Goal: Task Accomplishment & Management: Use online tool/utility

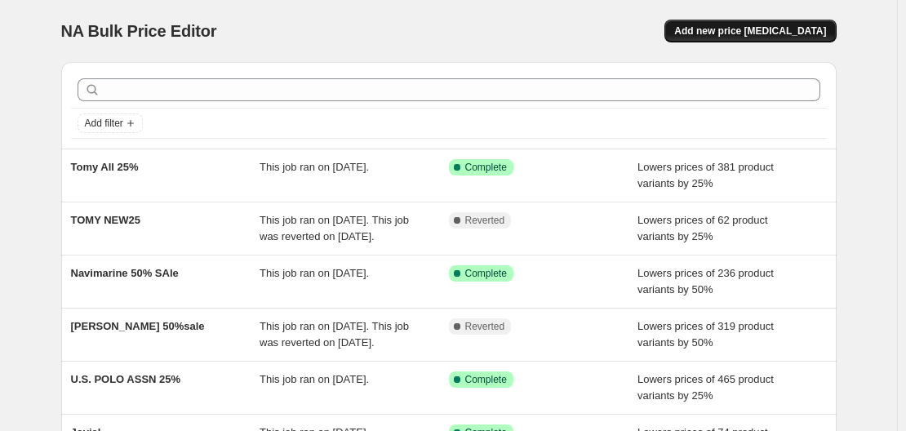
click at [744, 32] on span "Add new price [MEDICAL_DATA]" at bounding box center [750, 30] width 152 height 13
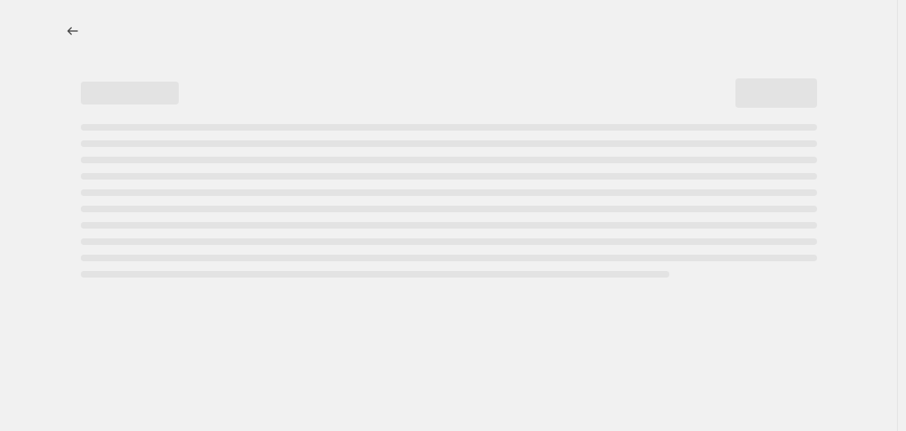
select select "percentage"
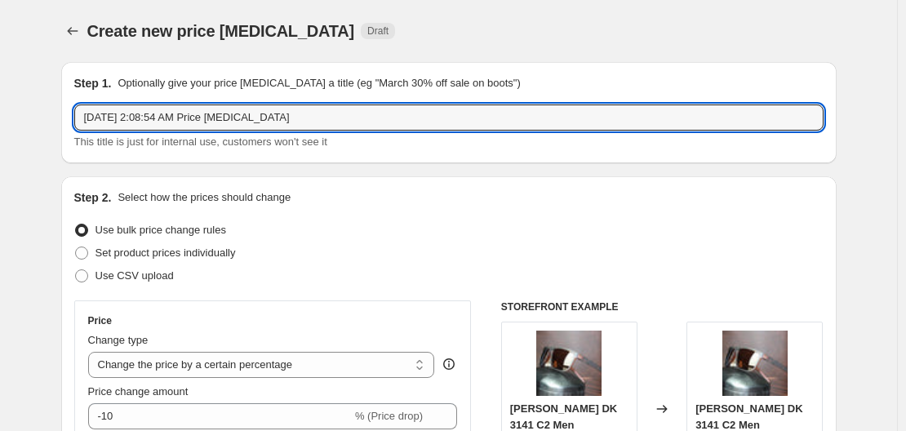
drag, startPoint x: 332, startPoint y: 114, endPoint x: -48, endPoint y: 123, distance: 380.4
click at [0, 123] on html "Home Settings Plans Skip to content Create new price [MEDICAL_DATA]. This page …" at bounding box center [453, 215] width 906 height 431
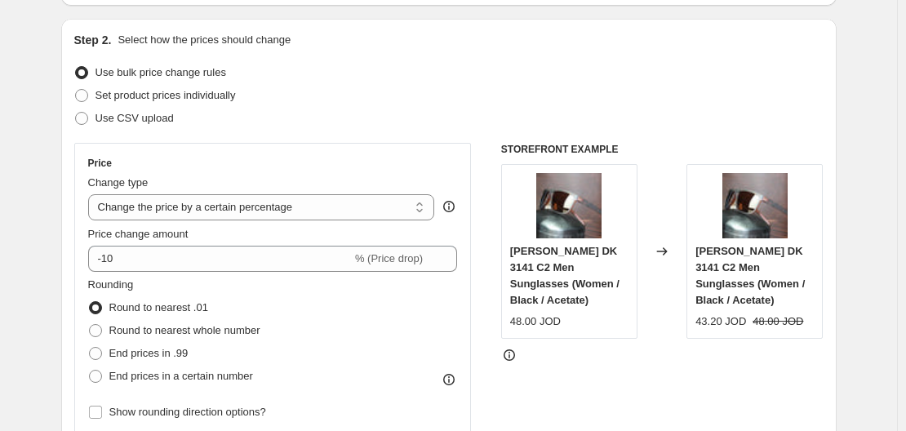
scroll to position [163, 0]
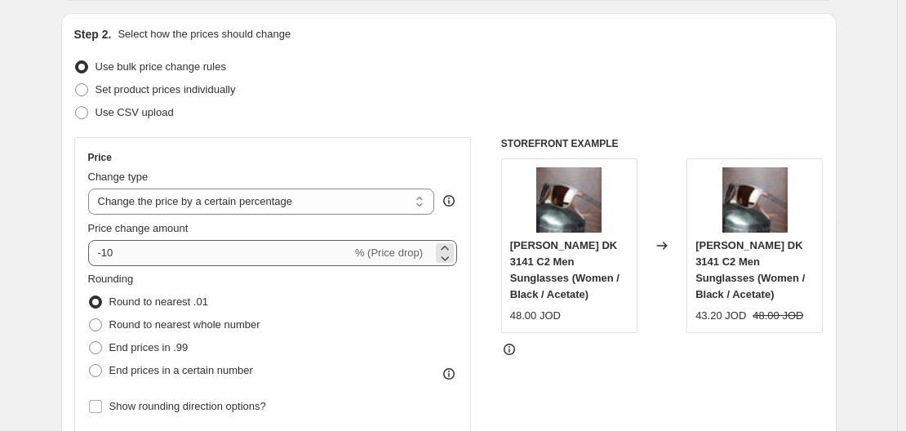
type input "Lelas 15%"
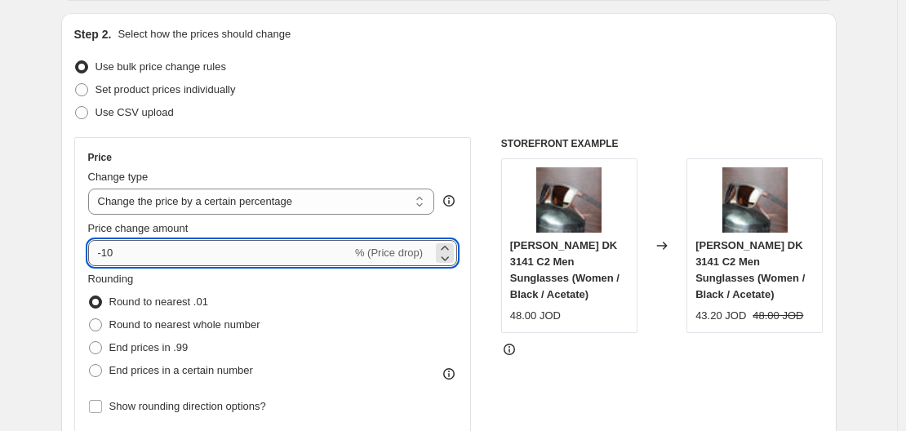
drag, startPoint x: 214, startPoint y: 250, endPoint x: 107, endPoint y: 259, distance: 107.3
click at [107, 259] on input "-10" at bounding box center [220, 253] width 264 height 26
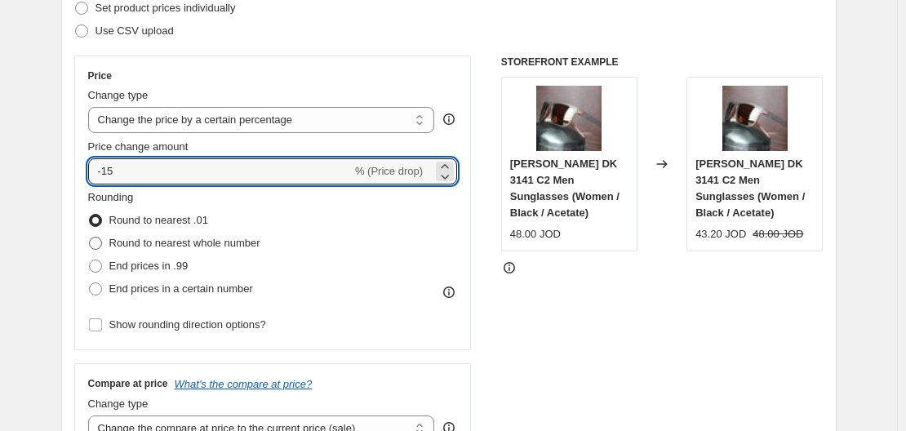
type input "-15"
click at [95, 241] on span at bounding box center [95, 243] width 13 height 13
click at [90, 237] on input "Round to nearest whole number" at bounding box center [89, 237] width 1 height 1
radio input "true"
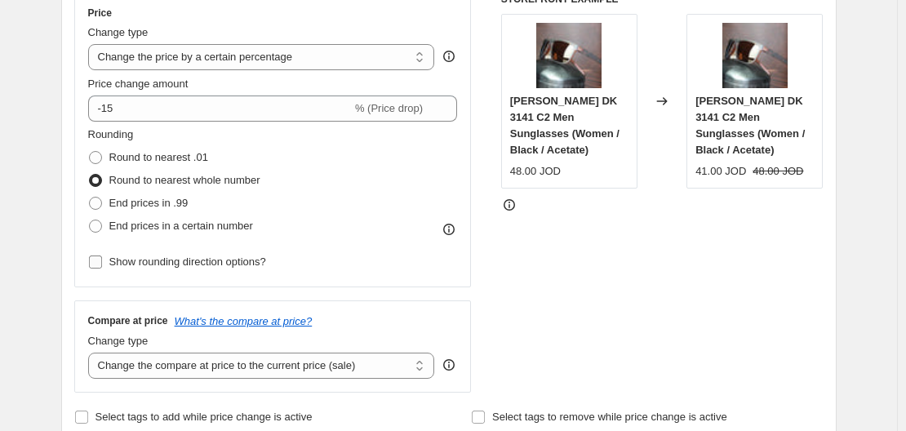
scroll to position [408, 0]
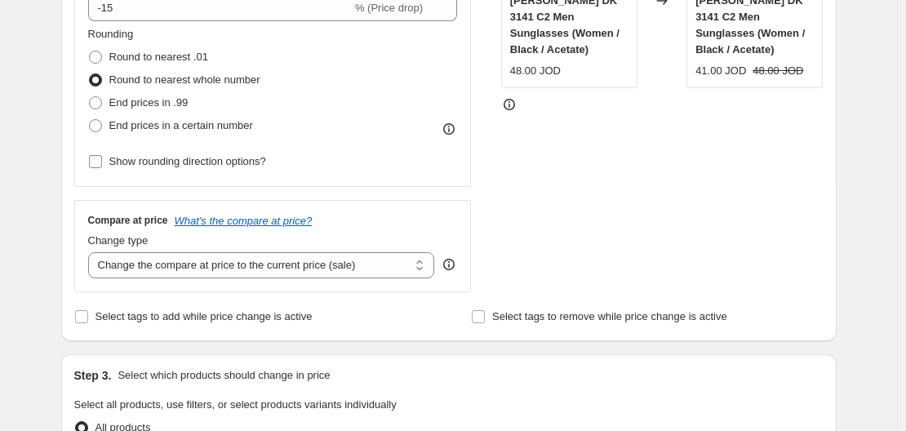
click at [172, 167] on span "Show rounding direction options?" at bounding box center [187, 161] width 157 height 12
click at [102, 168] on input "Show rounding direction options?" at bounding box center [95, 161] width 13 height 13
checkbox input "true"
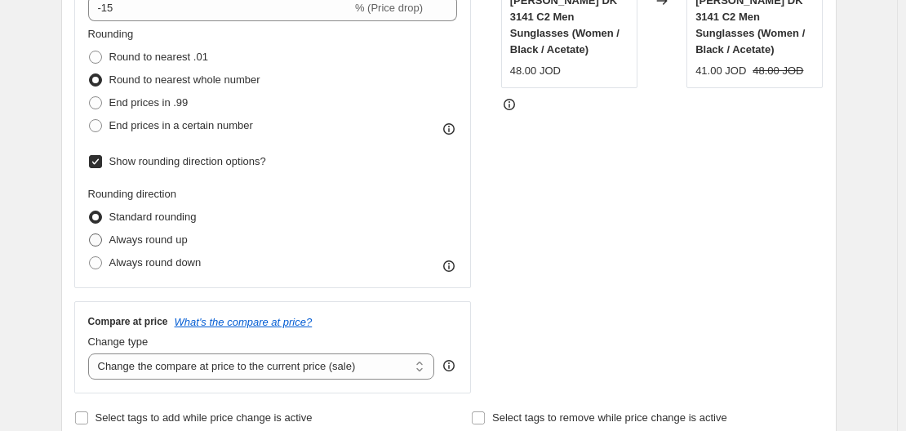
click at [168, 235] on span "Always round up" at bounding box center [148, 239] width 78 height 12
click at [90, 234] on input "Always round up" at bounding box center [89, 233] width 1 height 1
radio input "true"
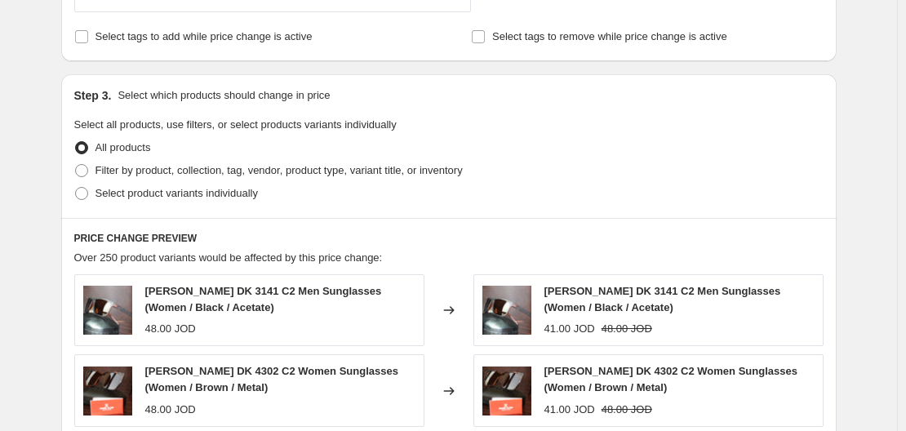
scroll to position [816, 0]
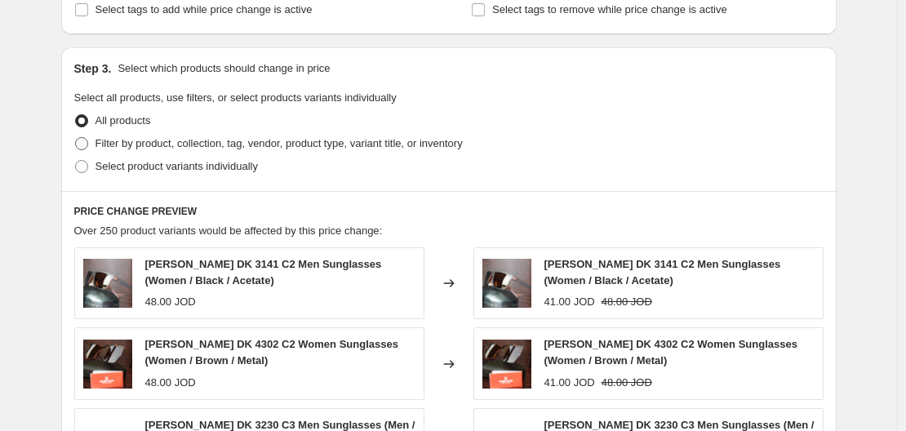
click at [180, 152] on span "Filter by product, collection, tag, vendor, product type, variant title, or inv…" at bounding box center [278, 143] width 367 height 16
click at [76, 138] on input "Filter by product, collection, tag, vendor, product type, variant title, or inv…" at bounding box center [75, 137] width 1 height 1
radio input "true"
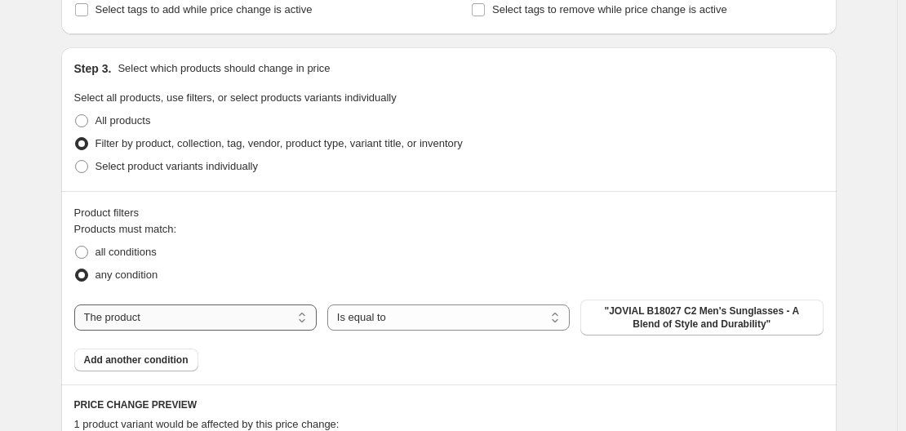
click at [208, 321] on select "The product The product's collection The product's tag The product's vendor The…" at bounding box center [195, 317] width 242 height 26
select select "collection"
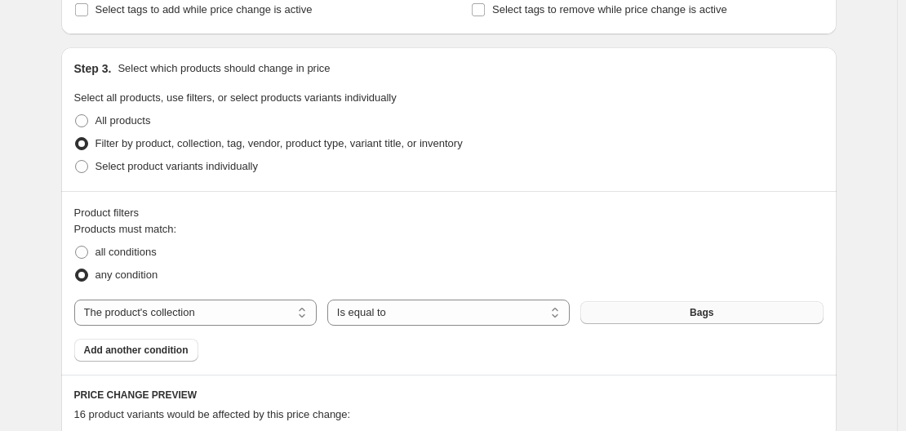
click at [668, 314] on button "Bags" at bounding box center [701, 312] width 242 height 23
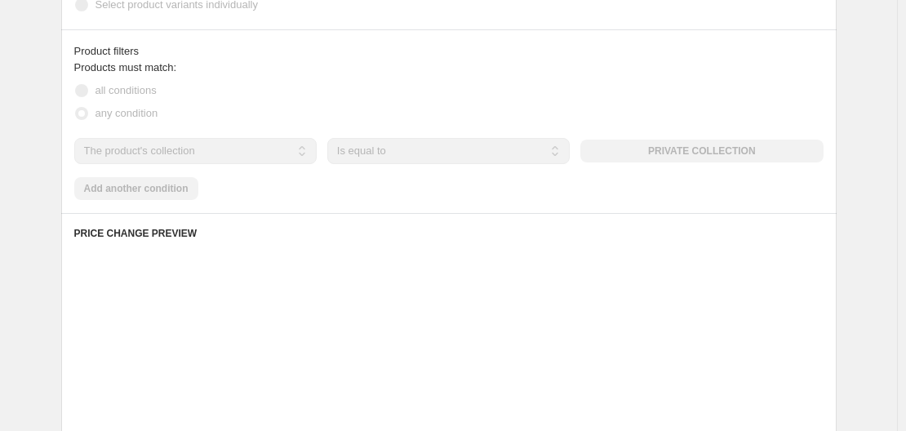
scroll to position [979, 0]
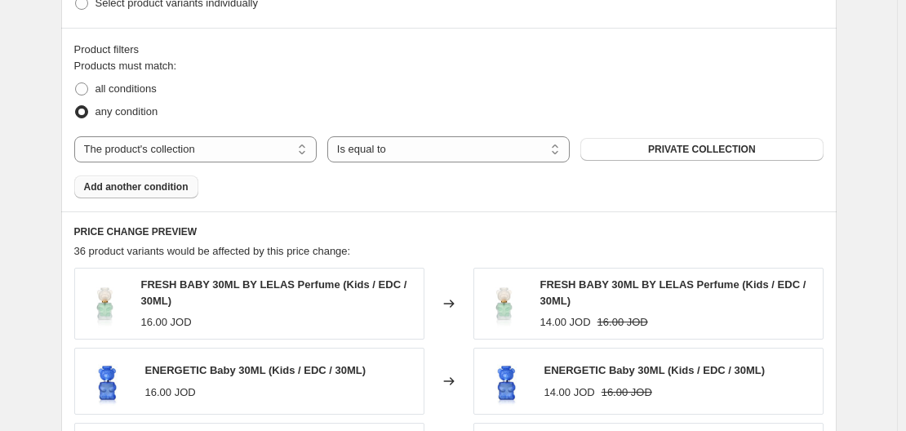
click at [132, 189] on span "Add another condition" at bounding box center [136, 186] width 104 height 13
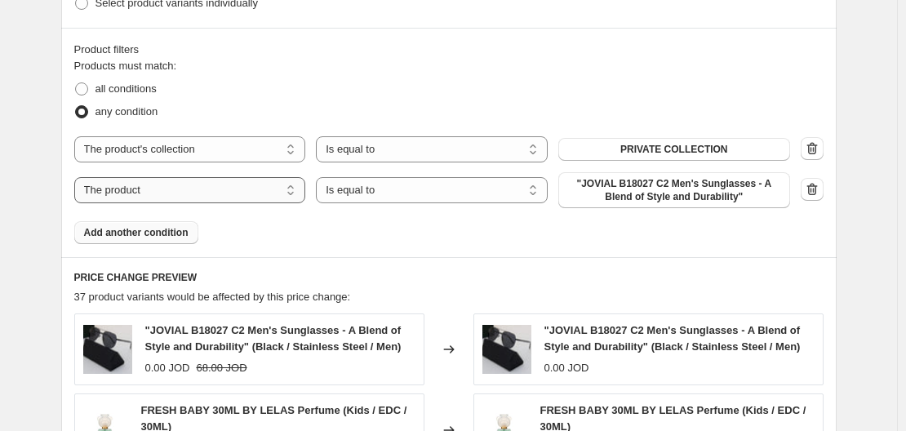
click at [192, 191] on select "The product The product's collection The product's tag The product's vendor The…" at bounding box center [190, 190] width 232 height 26
select select "collection"
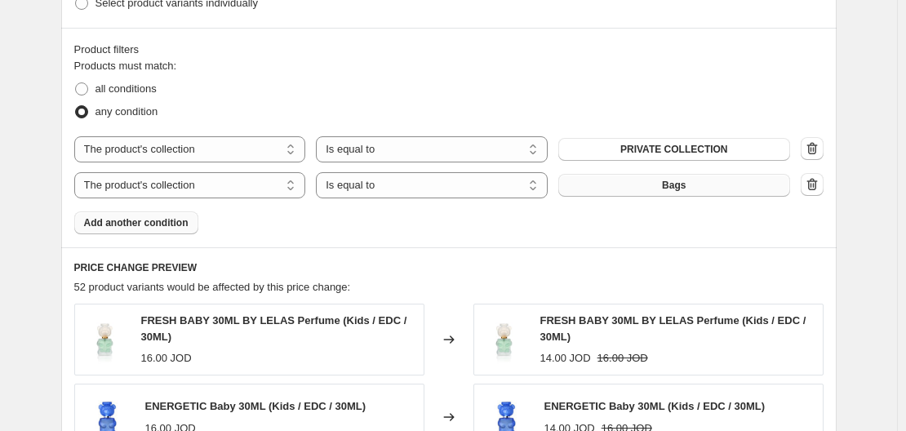
click at [650, 192] on button "Bags" at bounding box center [674, 185] width 232 height 23
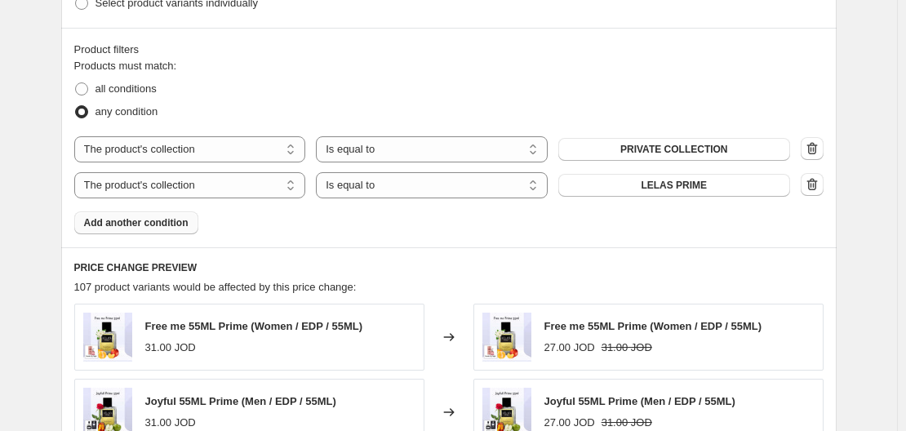
click at [135, 220] on span "Add another condition" at bounding box center [136, 222] width 104 height 13
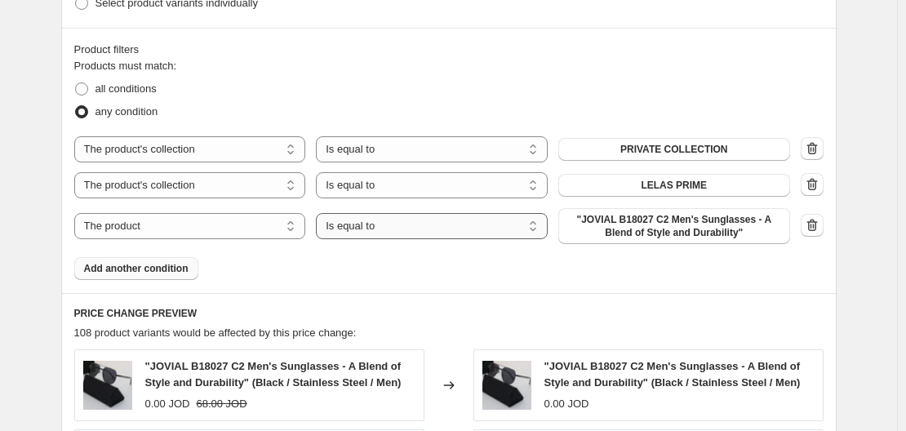
click at [427, 228] on select "Is equal to Is not equal to" at bounding box center [432, 226] width 232 height 26
click at [614, 237] on span ""JOVIAL B18027 C2 Men's Sunglasses - A Blend of Style and Durability"" at bounding box center [674, 226] width 212 height 26
click at [104, 226] on select "The product The product's collection The product's tag The product's vendor The…" at bounding box center [190, 226] width 232 height 26
select select "collection"
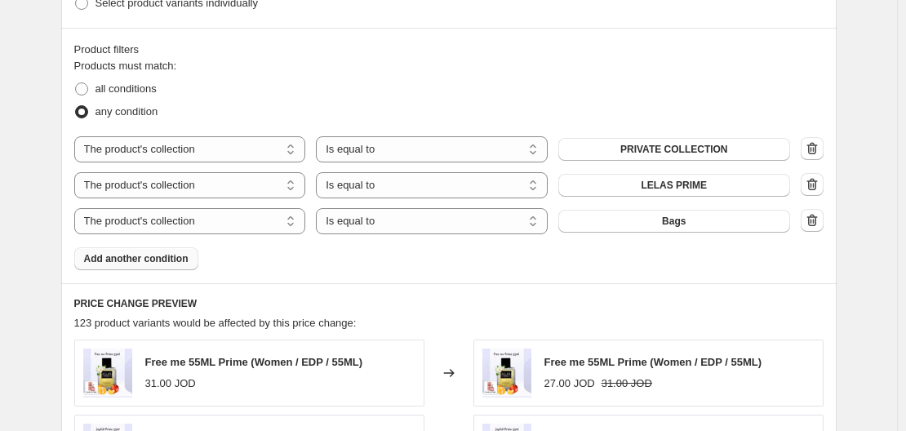
click at [672, 226] on span "Bags" at bounding box center [674, 221] width 24 height 13
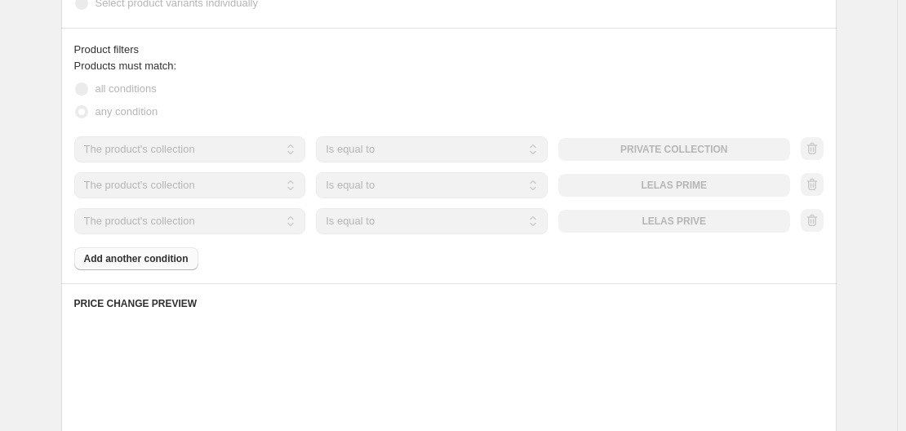
click at [161, 263] on div "Products must match: all conditions any condition The product The product's col…" at bounding box center [448, 164] width 749 height 212
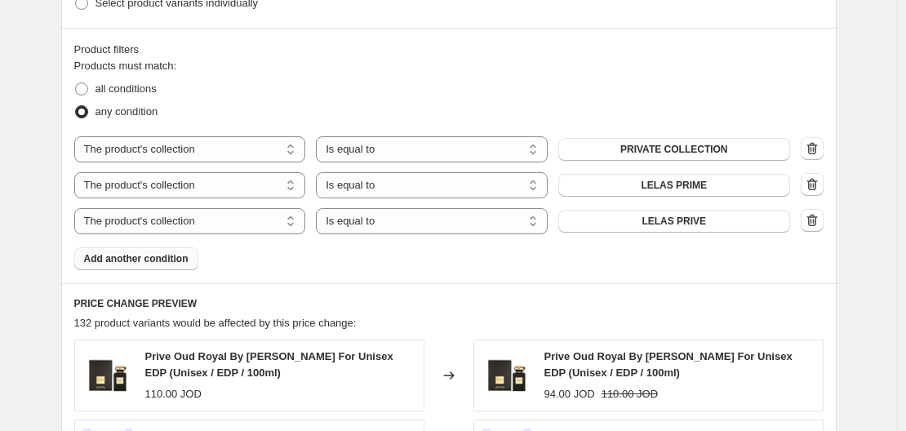
click at [137, 266] on button "Add another condition" at bounding box center [136, 258] width 124 height 23
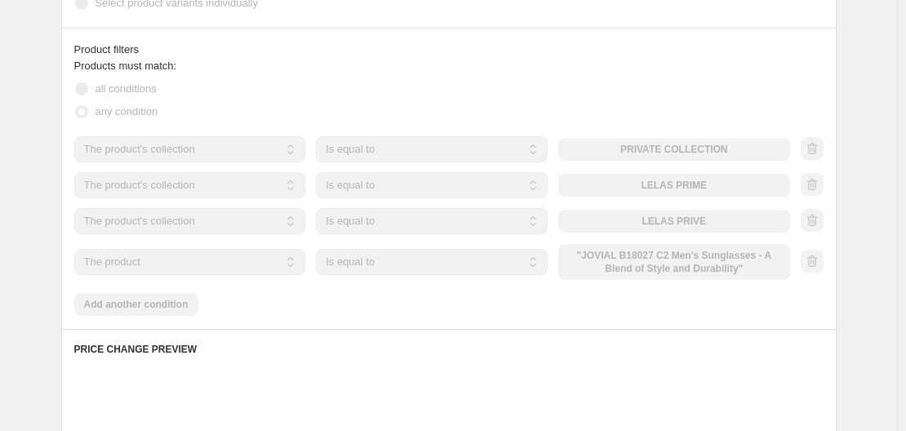
click at [142, 263] on select "The product The product's collection The product's tag The product's vendor The…" at bounding box center [190, 262] width 232 height 26
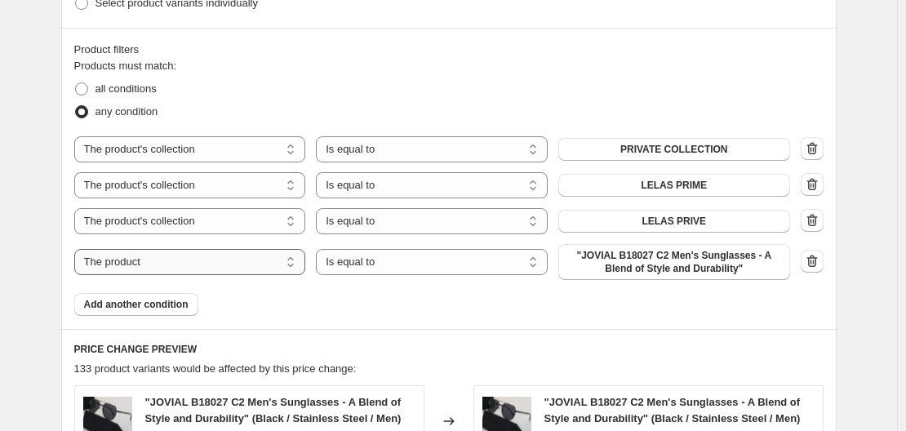
click at [142, 263] on select "The product The product's collection The product's tag The product's vendor The…" at bounding box center [190, 262] width 232 height 26
select select "collection"
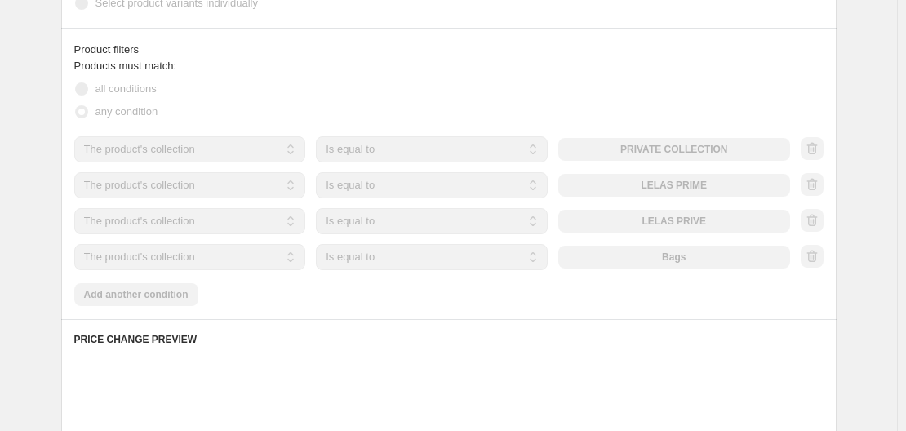
click at [694, 262] on div "The product The product's collection The product's tag The product's vendor The…" at bounding box center [432, 257] width 716 height 26
click at [694, 259] on div "The product The product's collection The product's tag The product's vendor The…" at bounding box center [432, 257] width 716 height 26
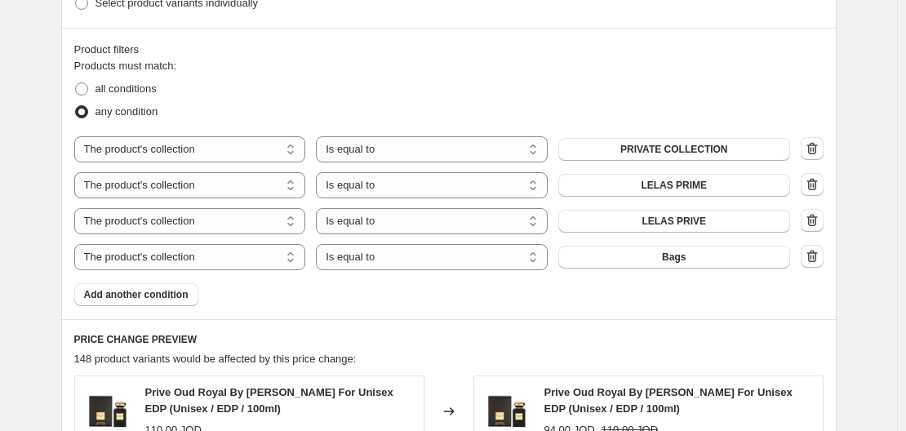
click at [694, 259] on button "Bags" at bounding box center [674, 257] width 232 height 23
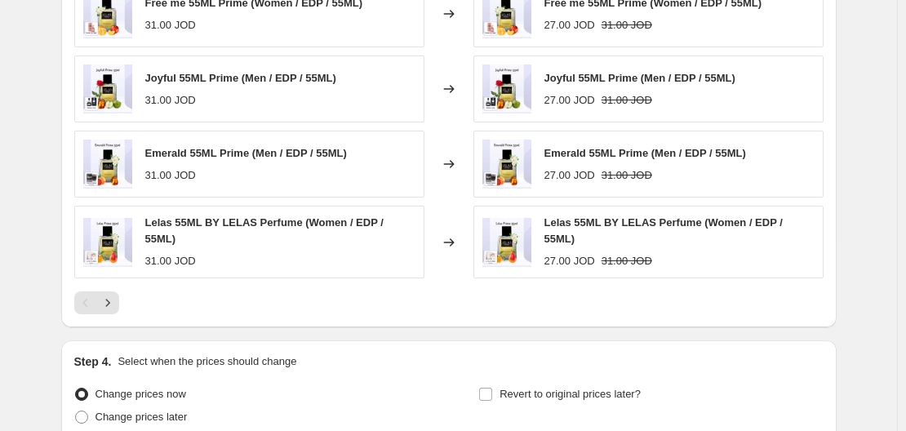
scroll to position [1469, 0]
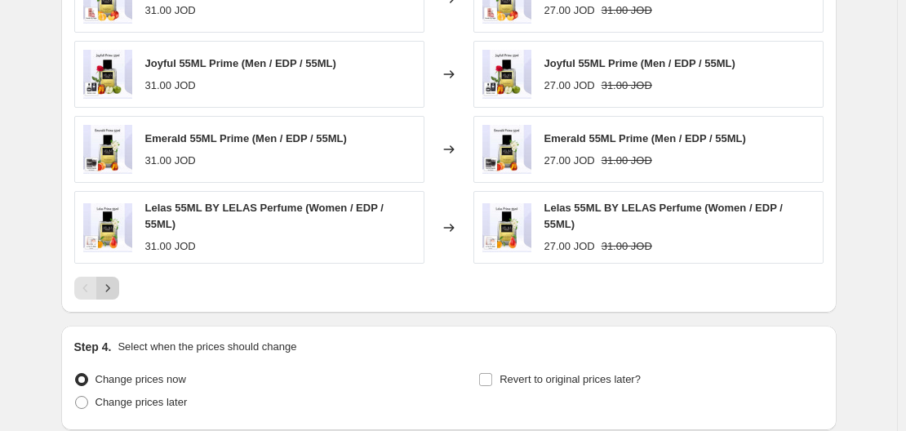
click at [119, 277] on button "Next" at bounding box center [107, 288] width 23 height 23
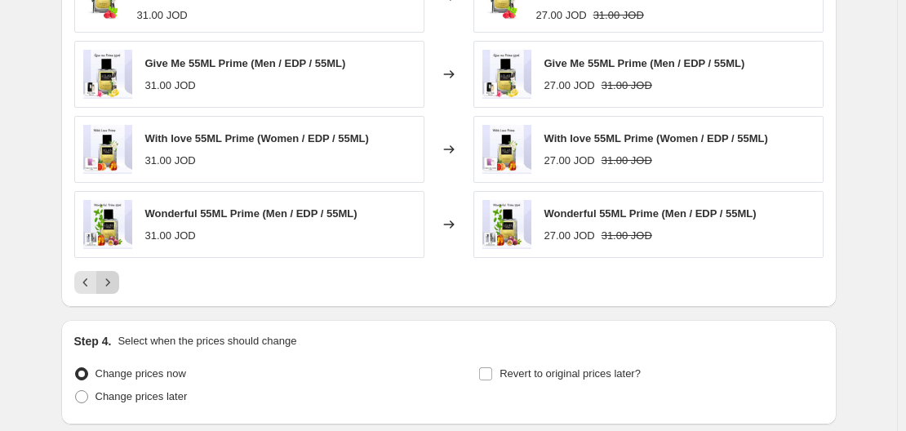
click at [119, 278] on button "Next" at bounding box center [107, 282] width 23 height 23
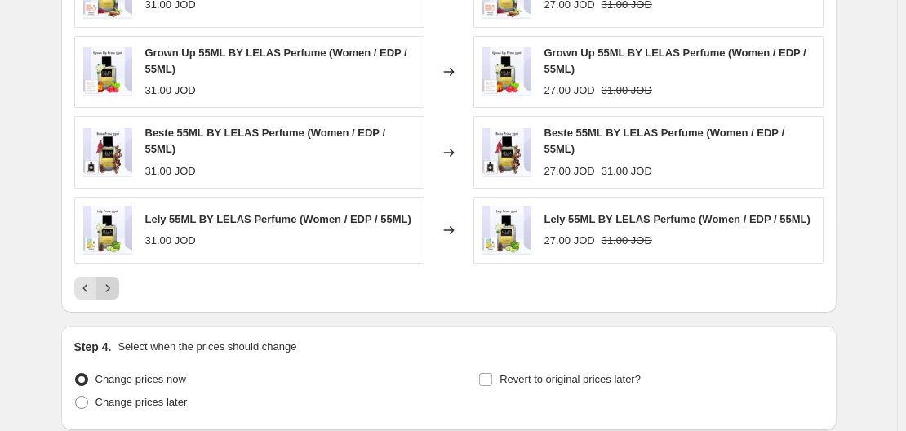
click at [119, 278] on div "Pagination" at bounding box center [107, 288] width 23 height 23
click at [109, 289] on icon "Next" at bounding box center [107, 287] width 4 height 7
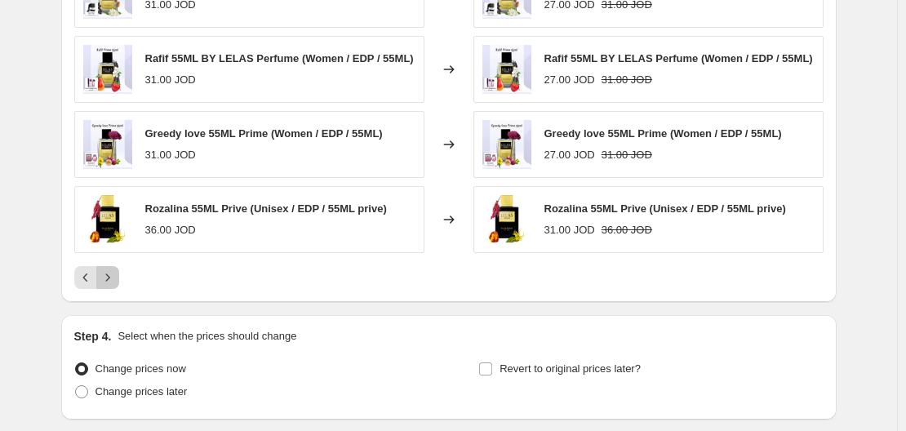
click at [113, 288] on button "Next" at bounding box center [107, 277] width 23 height 23
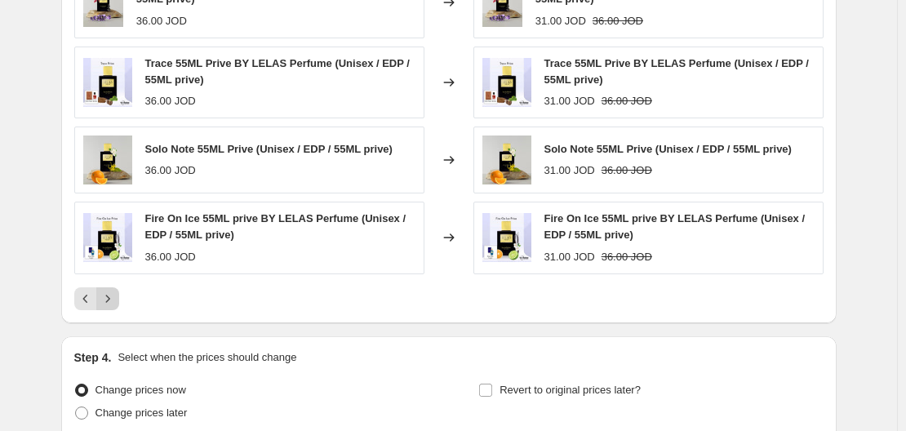
click at [113, 288] on button "Next" at bounding box center [107, 298] width 23 height 23
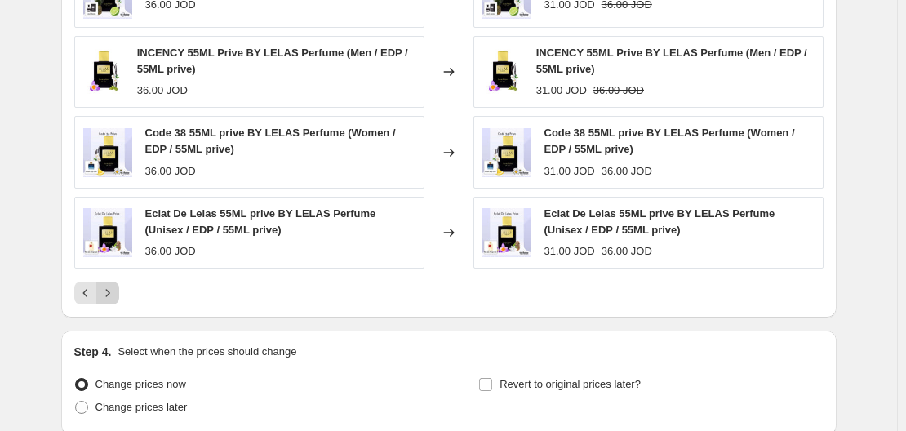
click at [113, 288] on icon "Next" at bounding box center [108, 293] width 16 height 16
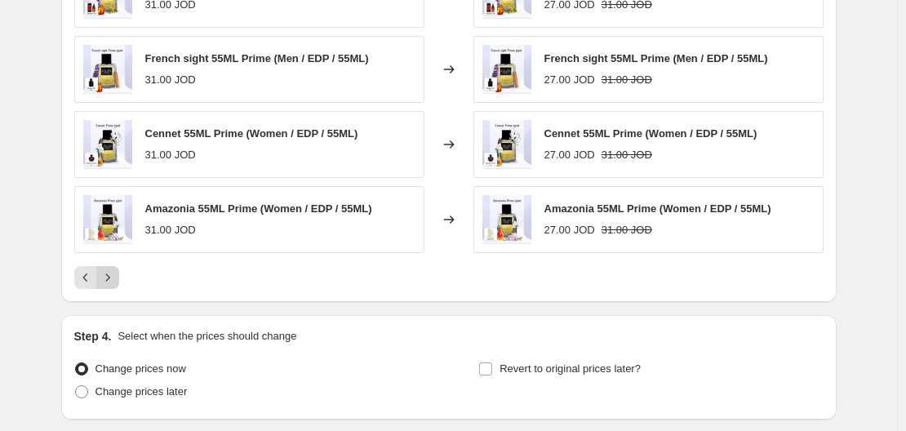
click at [113, 288] on button "Next" at bounding box center [107, 277] width 23 height 23
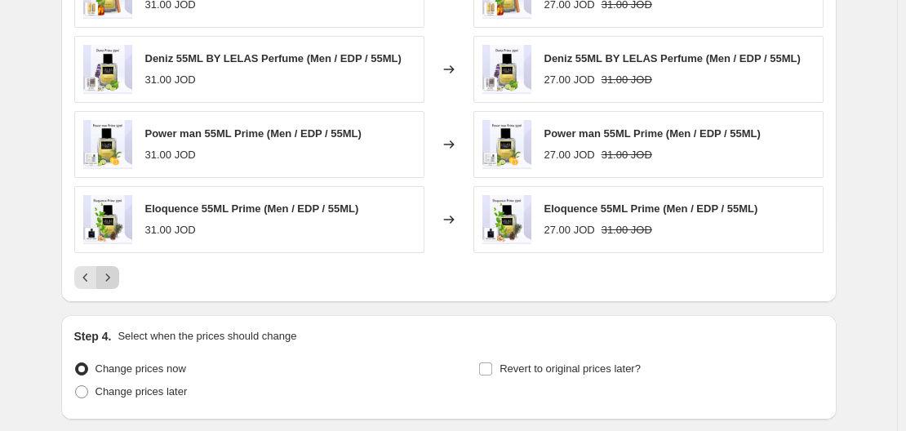
click at [113, 288] on button "Next" at bounding box center [107, 277] width 23 height 23
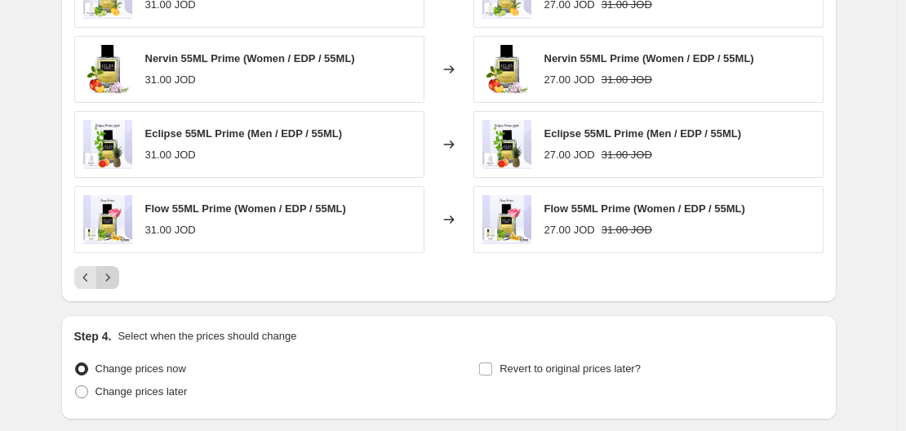
click at [113, 288] on button "Next" at bounding box center [107, 277] width 23 height 23
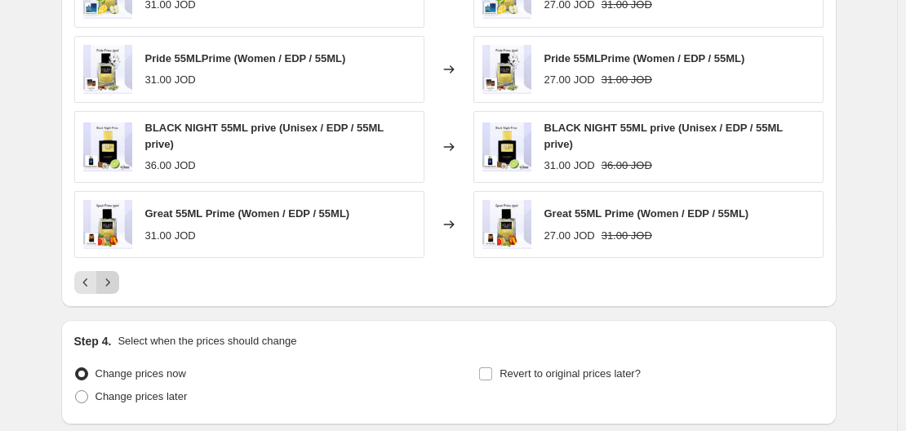
click at [113, 288] on button "Next" at bounding box center [107, 282] width 23 height 23
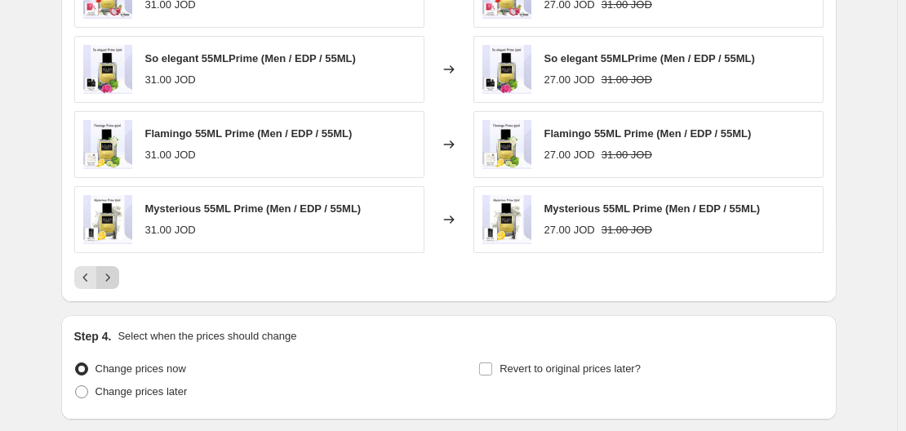
click at [113, 288] on button "Next" at bounding box center [107, 277] width 23 height 23
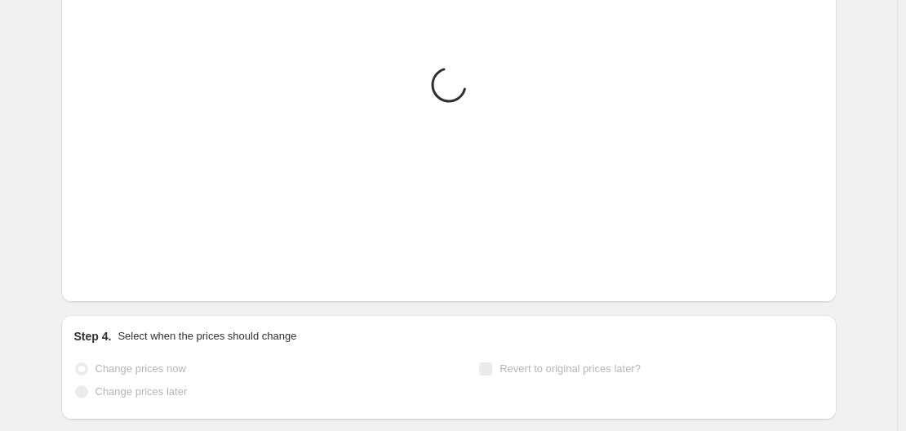
click at [113, 288] on button "Next" at bounding box center [107, 277] width 23 height 23
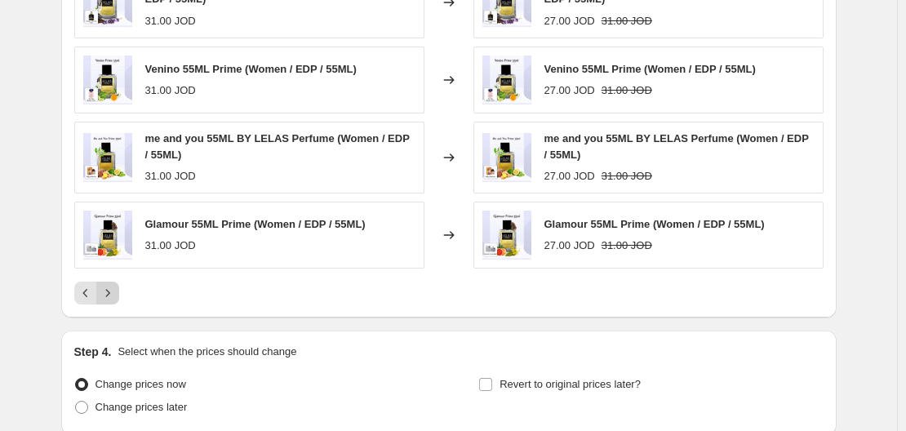
click at [113, 288] on icon "Next" at bounding box center [108, 293] width 16 height 16
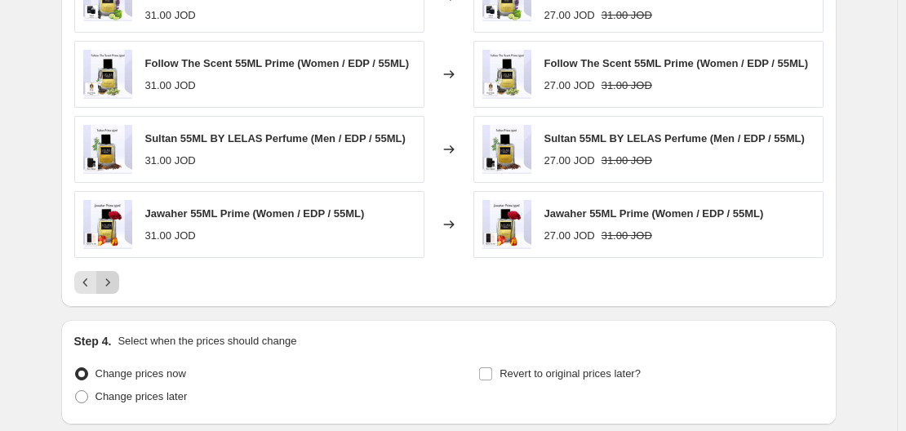
click at [113, 288] on icon "Next" at bounding box center [108, 282] width 16 height 16
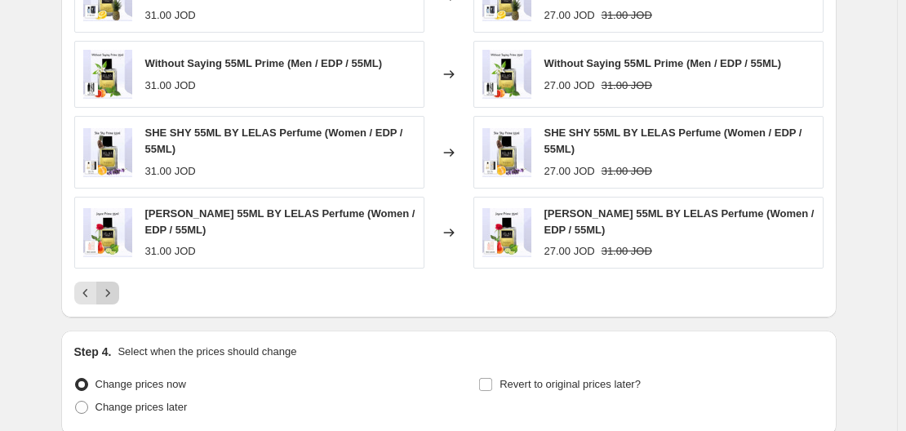
click at [113, 288] on icon "Next" at bounding box center [108, 293] width 16 height 16
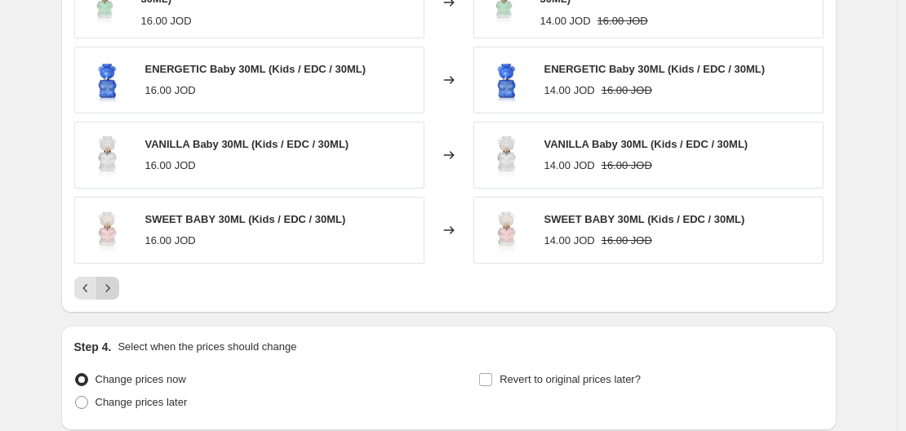
click at [109, 288] on icon "Next" at bounding box center [107, 287] width 4 height 7
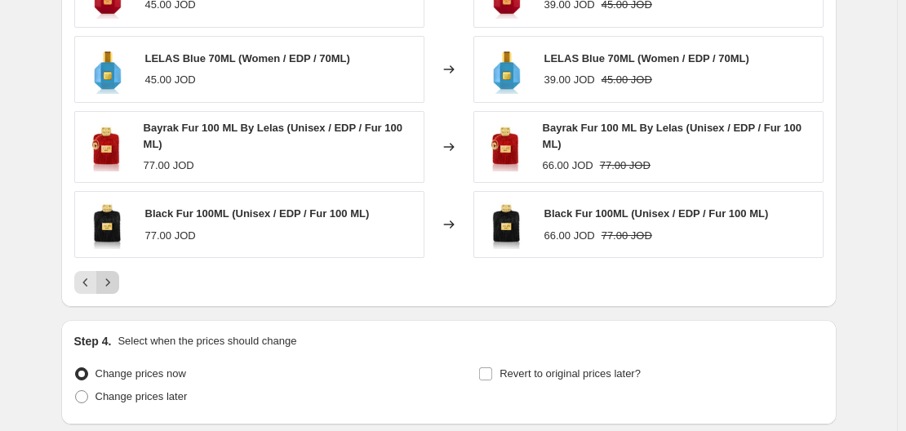
click at [113, 288] on icon "Next" at bounding box center [108, 282] width 16 height 16
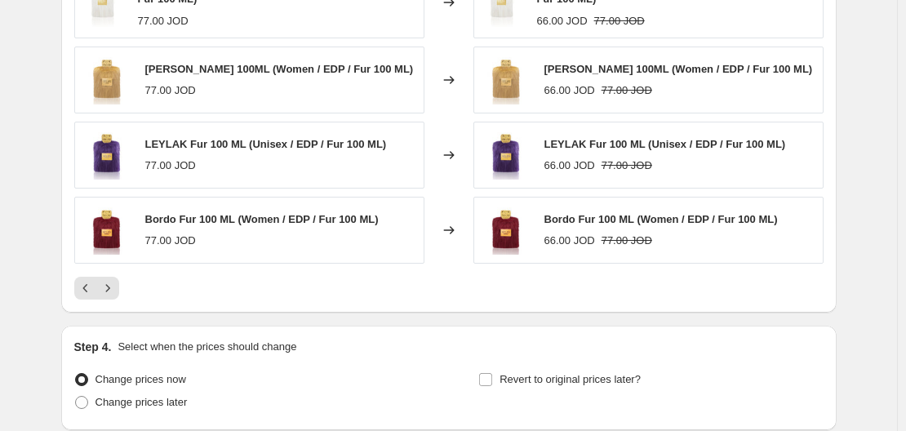
click at [124, 275] on div "Zain OUD Fur 100 ML BY LELAS Perfume (Unisex / EDP / Fur 100 ML) 77.00 JOD Chan…" at bounding box center [448, 93] width 749 height 414
click at [113, 282] on icon "Next" at bounding box center [108, 288] width 16 height 16
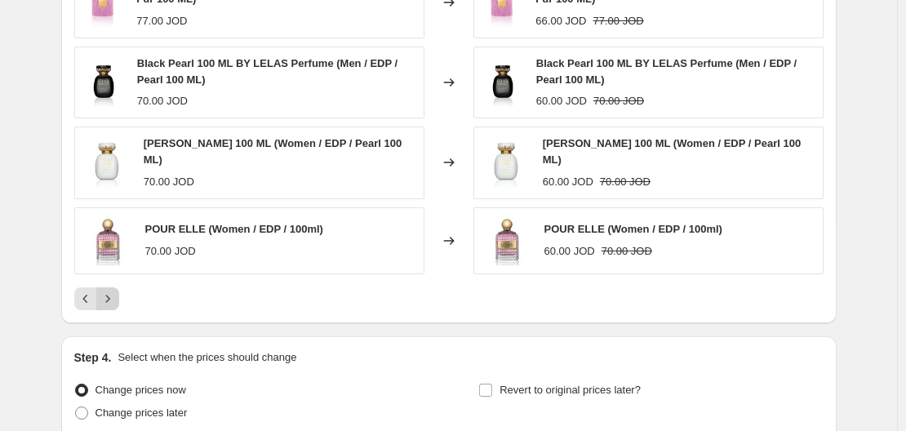
click at [113, 287] on button "Next" at bounding box center [107, 298] width 23 height 23
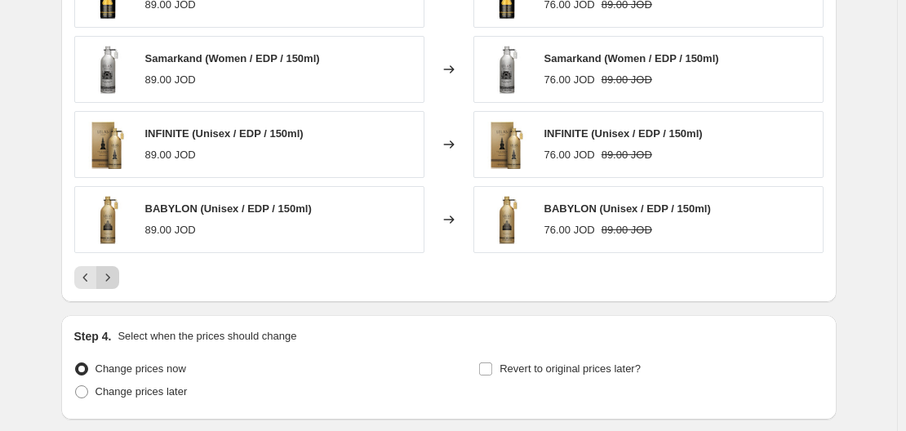
click at [113, 282] on icon "Next" at bounding box center [108, 277] width 16 height 16
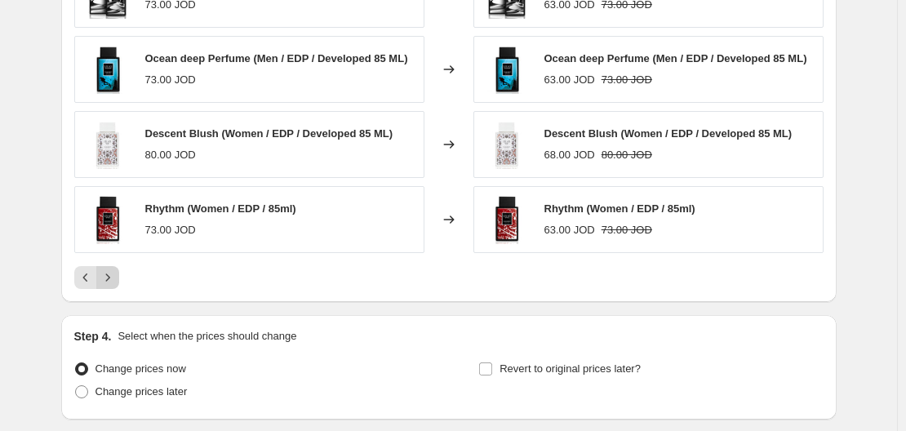
scroll to position [1387, 0]
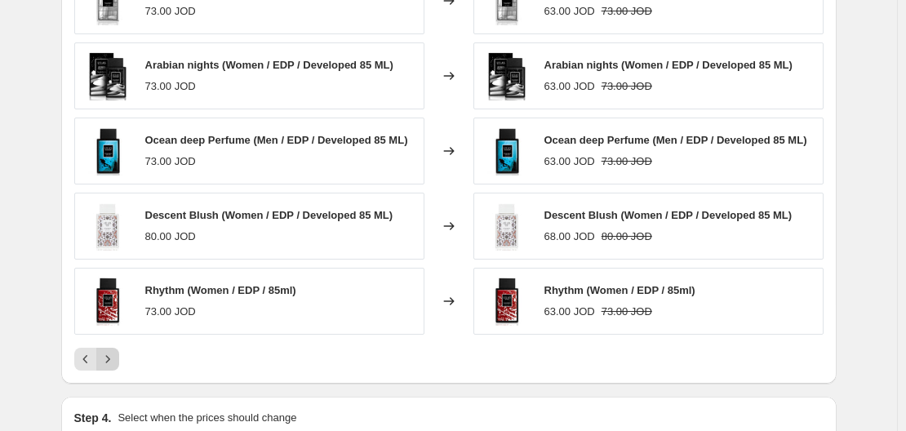
click at [113, 357] on icon "Next" at bounding box center [108, 359] width 16 height 16
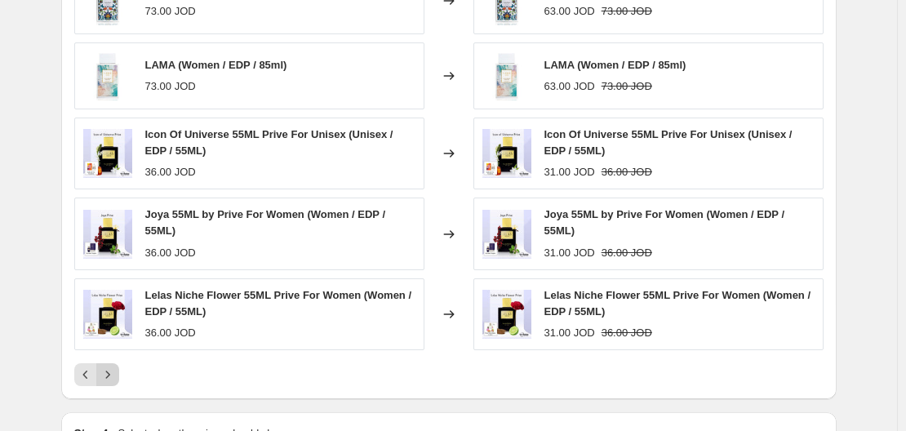
click at [114, 370] on icon "Next" at bounding box center [108, 374] width 16 height 16
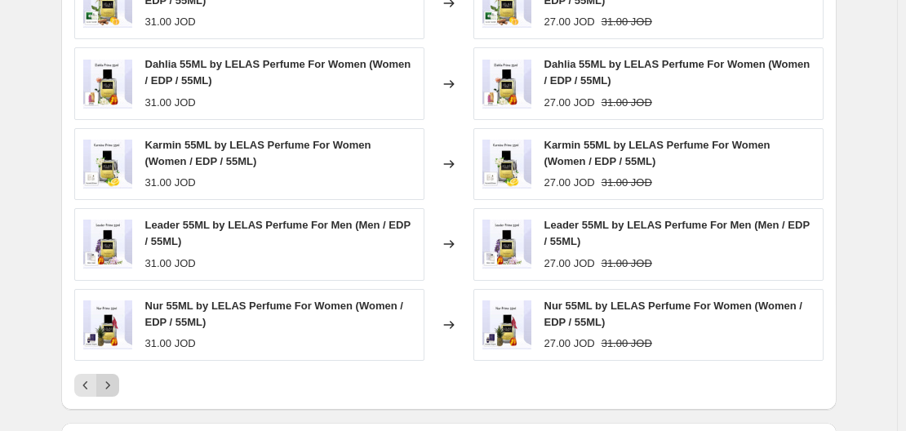
click at [116, 384] on icon "Next" at bounding box center [108, 385] width 16 height 16
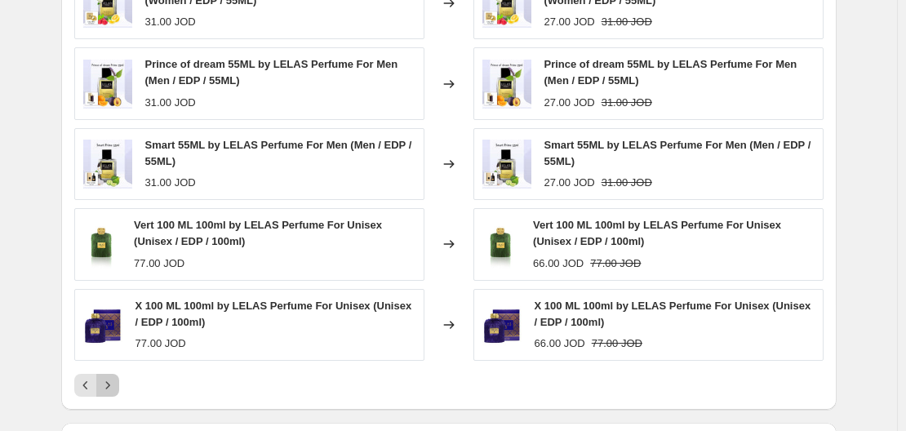
click at [116, 385] on icon "Next" at bounding box center [108, 385] width 16 height 16
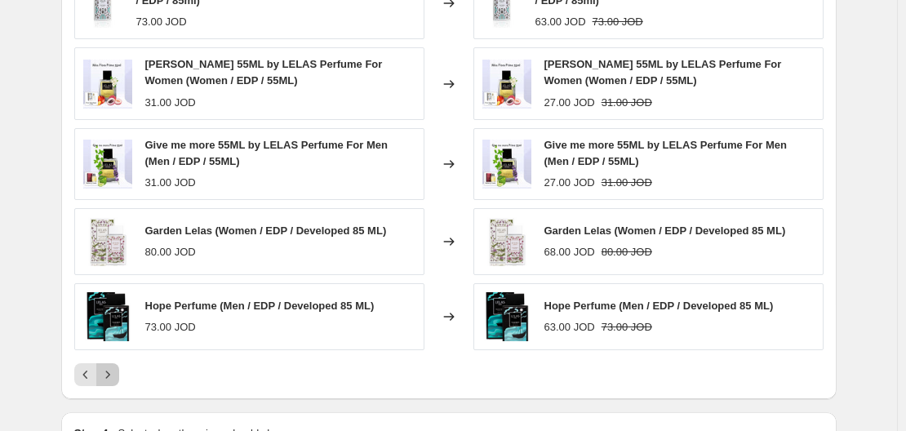
click at [116, 385] on button "Next" at bounding box center [107, 374] width 23 height 23
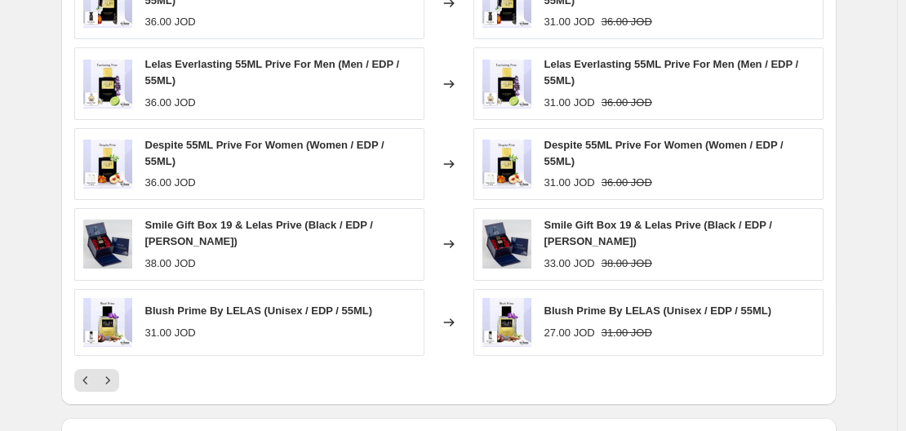
click at [116, 385] on icon "Next" at bounding box center [108, 380] width 16 height 16
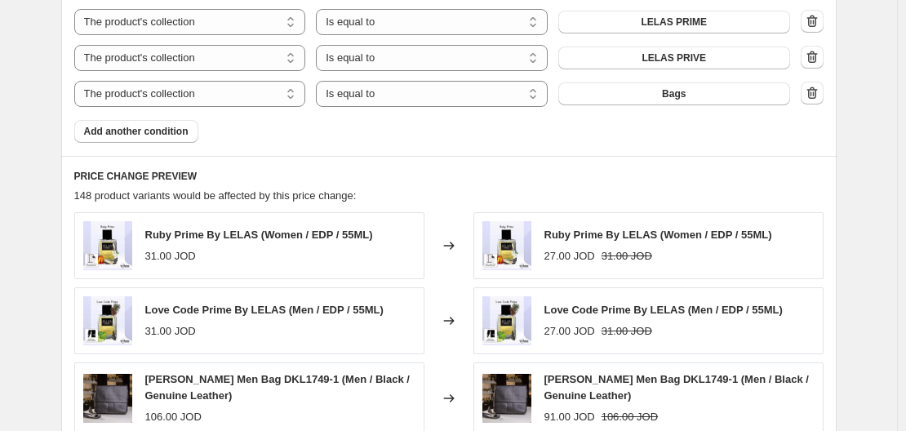
scroll to position [1061, 0]
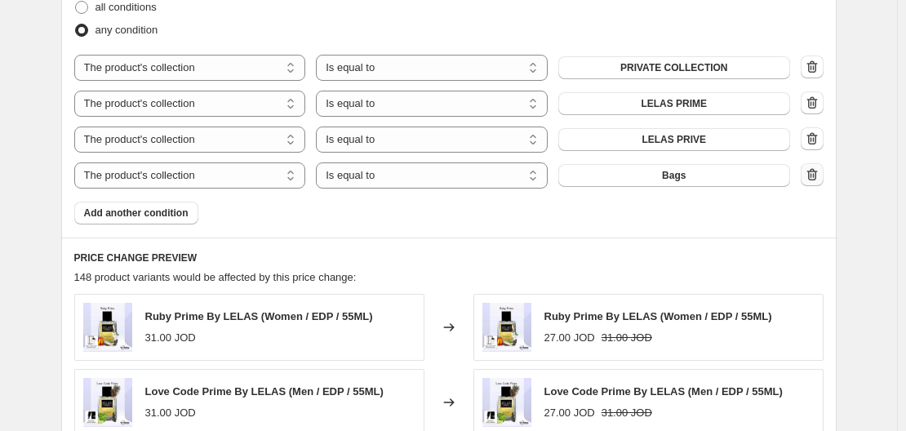
click at [820, 173] on icon "button" at bounding box center [812, 174] width 16 height 16
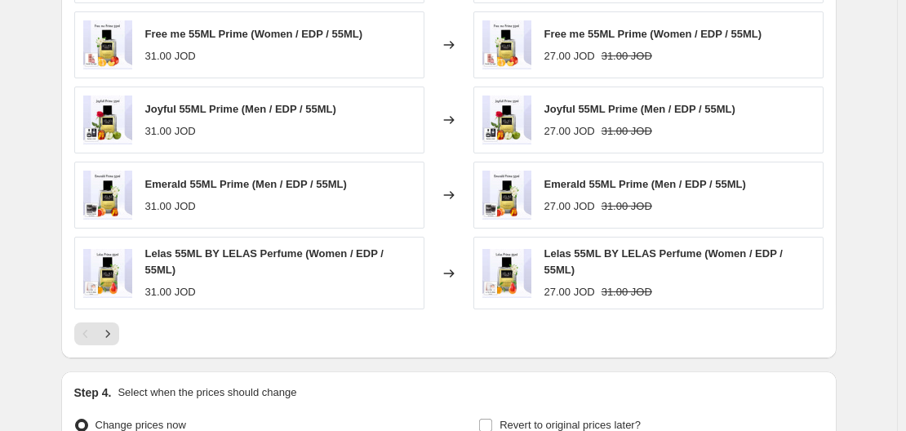
scroll to position [1563, 0]
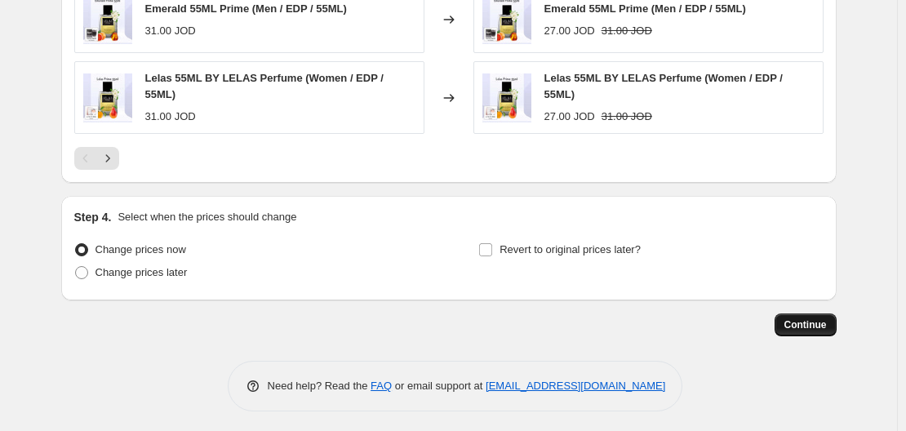
click at [801, 318] on span "Continue" at bounding box center [805, 324] width 42 height 13
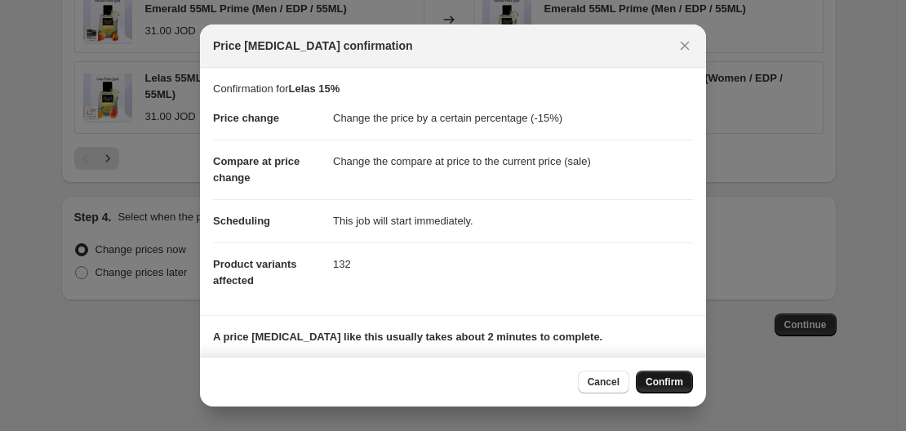
click at [663, 378] on span "Confirm" at bounding box center [664, 381] width 38 height 13
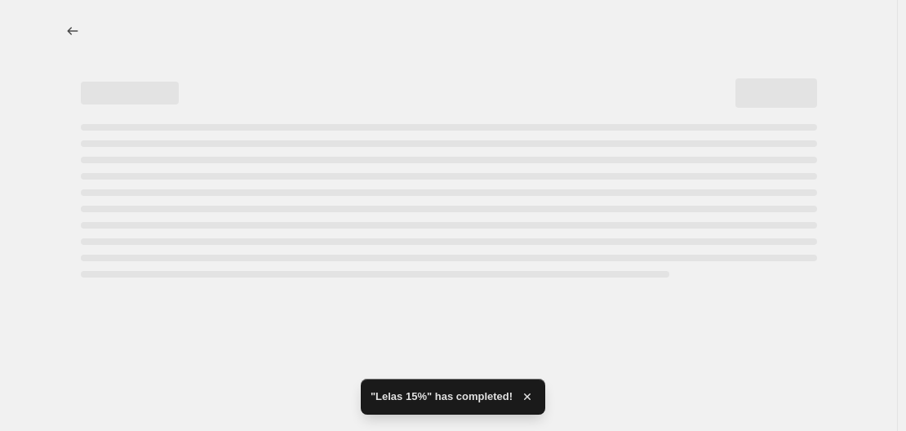
select select "percentage"
select select "collection"
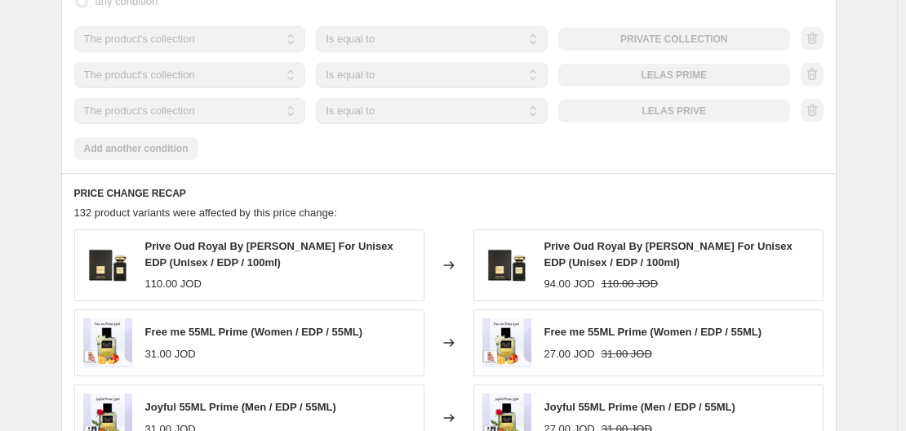
scroll to position [1142, 0]
